Goal: Task Accomplishment & Management: Manage account settings

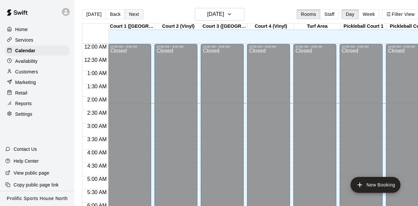
scroll to position [56, 0]
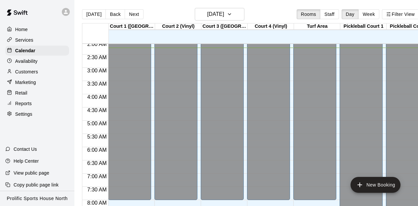
click at [25, 73] on p "Customers" at bounding box center [26, 71] width 23 height 7
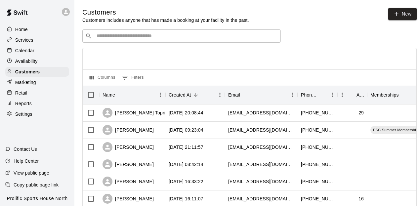
click at [27, 39] on p "Services" at bounding box center [24, 40] width 18 height 7
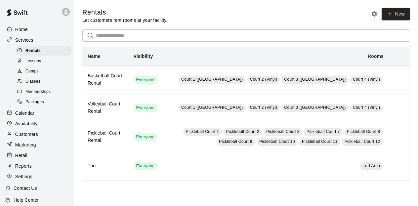
click at [34, 94] on span "Memberships" at bounding box center [37, 92] width 25 height 7
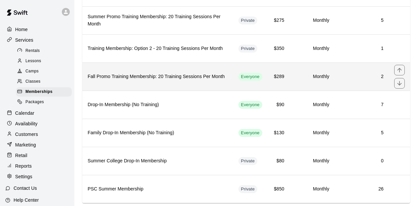
scroll to position [97, 0]
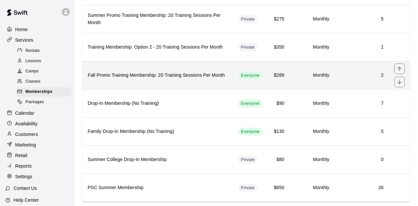
click at [331, 80] on td "Monthly" at bounding box center [312, 75] width 45 height 28
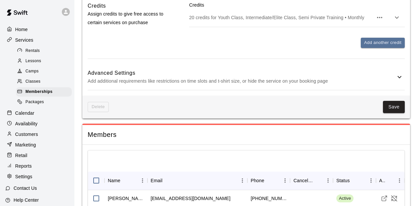
scroll to position [460, 0]
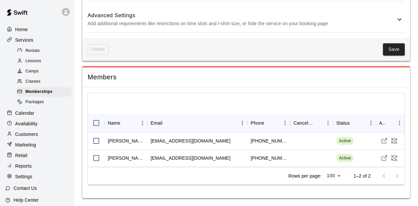
click at [20, 132] on p "Customers" at bounding box center [26, 134] width 23 height 7
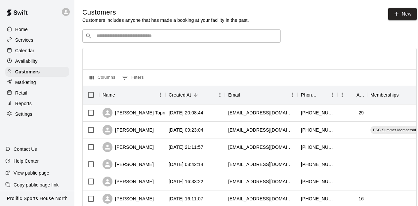
click at [155, 38] on input "Search customers by name or email" at bounding box center [186, 36] width 183 height 7
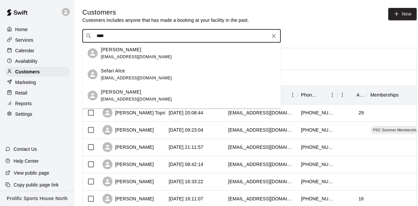
type input "****"
click at [131, 90] on p "[PERSON_NAME]" at bounding box center [121, 92] width 40 height 7
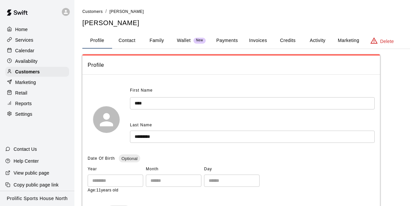
click at [292, 42] on button "Credits" at bounding box center [288, 41] width 30 height 16
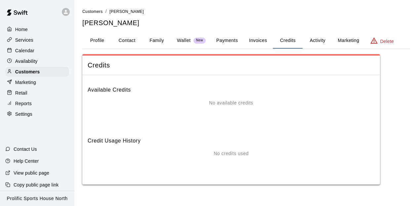
click at [317, 42] on button "Activity" at bounding box center [317, 41] width 30 height 16
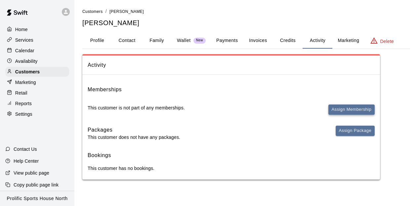
click at [345, 110] on button "Assign Membership" at bounding box center [351, 109] width 46 height 10
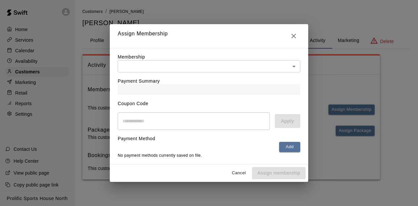
click at [171, 70] on body "Home Services Calendar Availability Customers Marketing Retail Reports Settings…" at bounding box center [209, 96] width 418 height 193
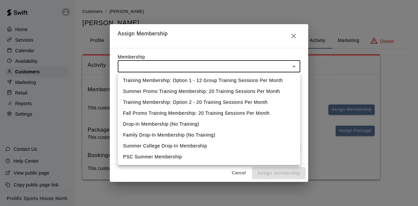
click at [163, 108] on li "Fall Promo Training Membership: 20 Training Sessions Per Month" at bounding box center [209, 113] width 182 height 11
type input "**********"
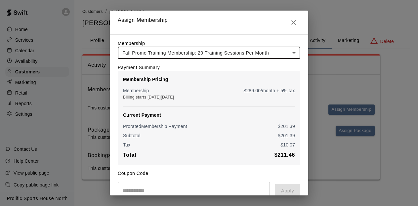
scroll to position [57, 0]
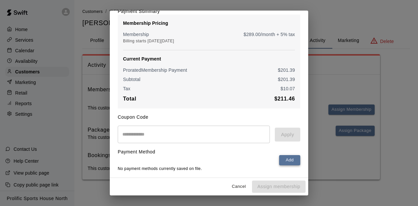
click at [288, 159] on button "Add" at bounding box center [289, 160] width 21 height 10
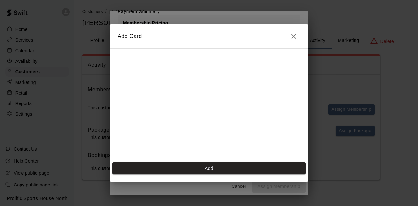
scroll to position [54, 0]
click at [293, 38] on icon "Close" at bounding box center [294, 36] width 8 height 8
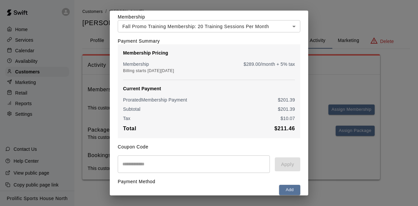
scroll to position [0, 0]
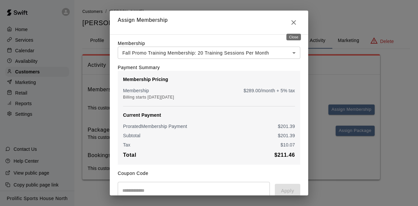
click at [294, 20] on icon "Close" at bounding box center [294, 23] width 8 height 8
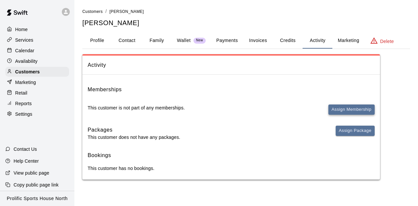
click at [357, 109] on button "Assign Membership" at bounding box center [351, 109] width 46 height 10
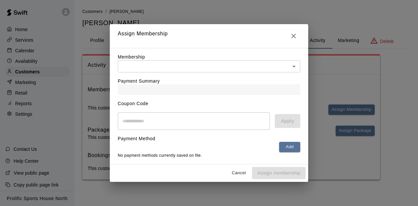
click at [156, 66] on body "Home Services Calendar Availability Customers Marketing Retail Reports Settings…" at bounding box center [209, 96] width 418 height 193
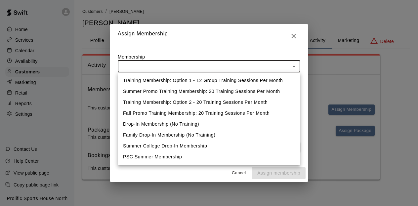
click at [239, 175] on div at bounding box center [209, 103] width 418 height 206
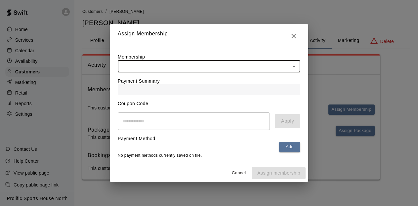
click at [237, 171] on button "Cancel" at bounding box center [238, 173] width 21 height 10
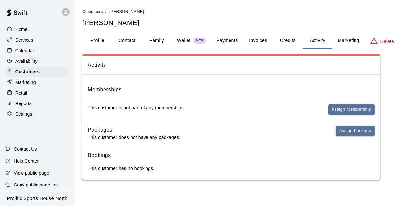
click at [24, 37] on p "Services" at bounding box center [24, 40] width 18 height 7
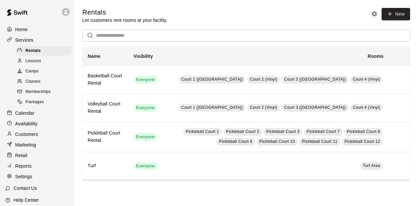
click at [32, 90] on span "Memberships" at bounding box center [37, 92] width 25 height 7
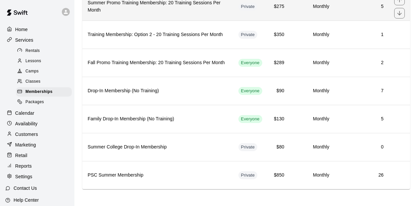
scroll to position [111, 0]
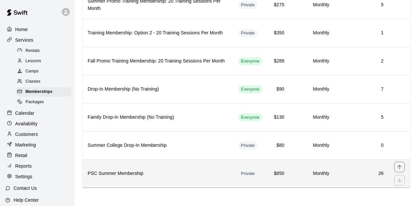
click at [183, 175] on h6 "PSC Summer Membership" at bounding box center [158, 173] width 140 height 7
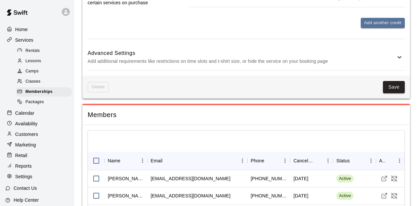
scroll to position [384, 0]
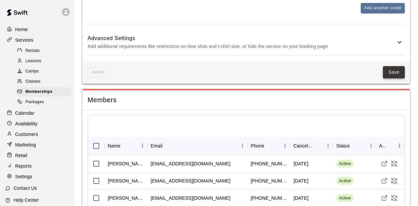
click at [392, 75] on button "Save" at bounding box center [394, 72] width 22 height 12
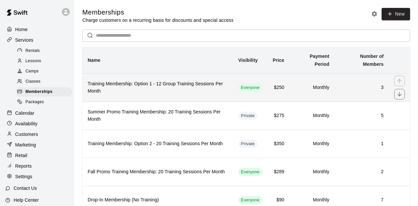
scroll to position [111, 0]
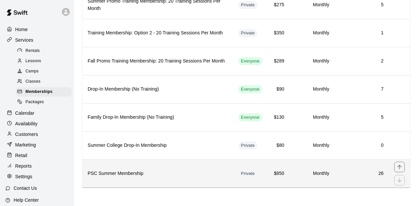
click at [175, 166] on th "PSC Summer Membership" at bounding box center [157, 173] width 151 height 28
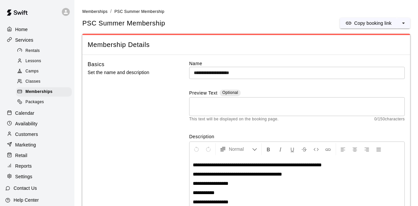
click at [24, 29] on p "Home" at bounding box center [21, 29] width 13 height 7
